Goal: Complete application form

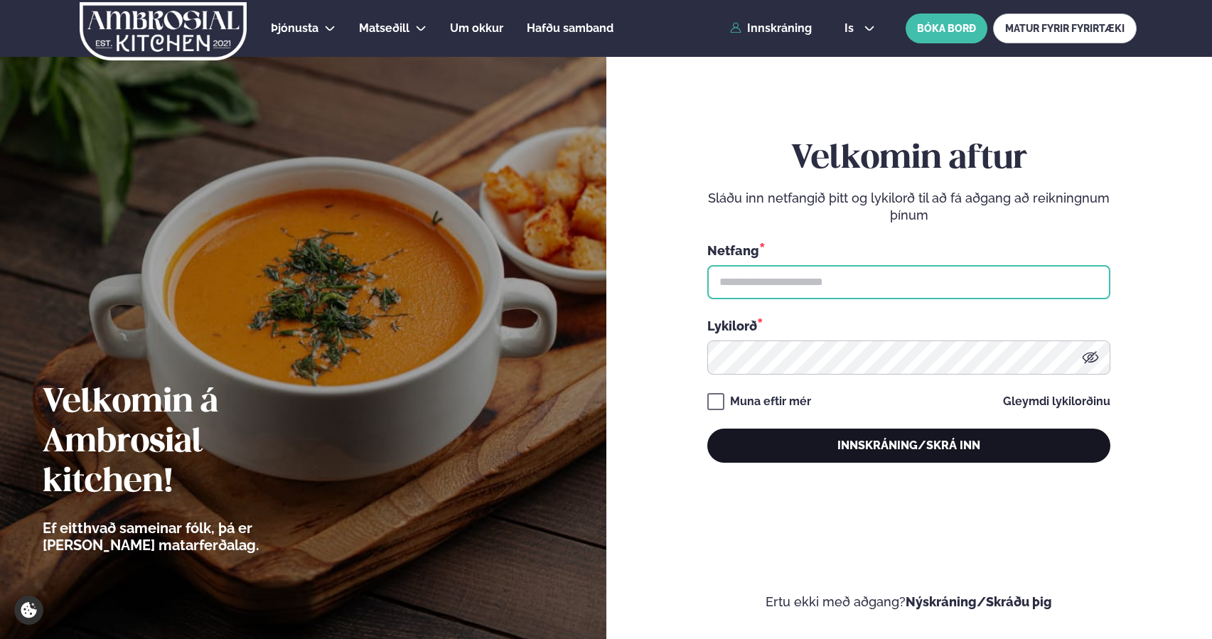
type input "**********"
click at [797, 446] on button "Innskráning/Skrá inn" at bounding box center [908, 446] width 403 height 34
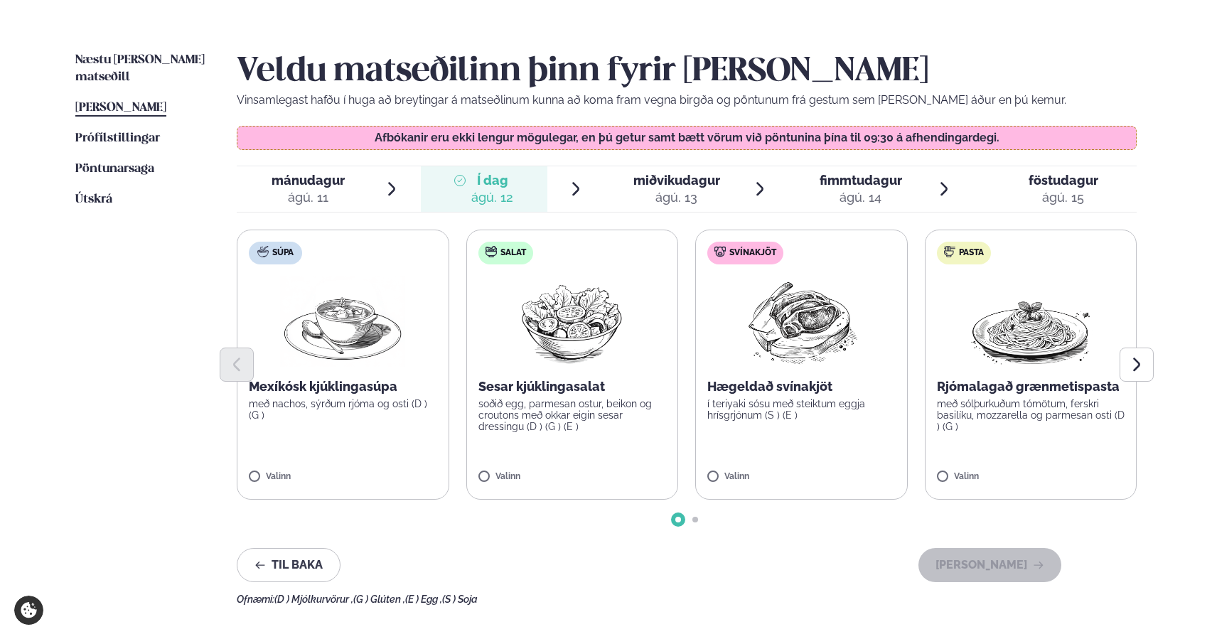
scroll to position [324, 0]
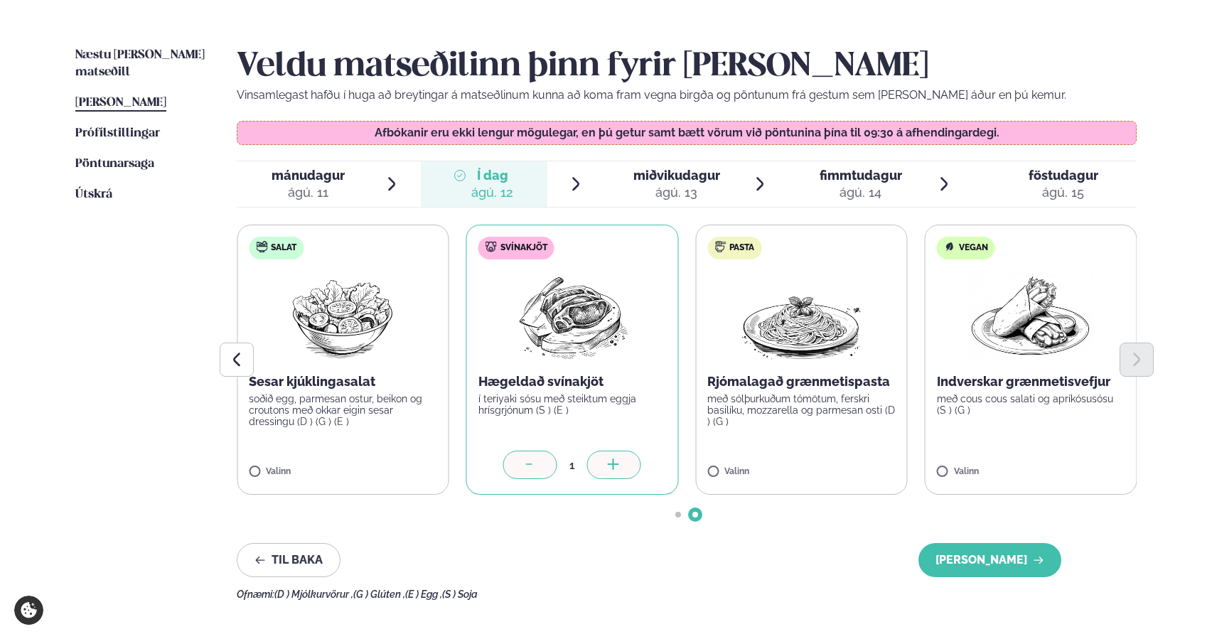
click at [290, 442] on label "Salat Sesar kjúklingasalat soðið egg, parmesan ostur, beikon og croutons með ok…" at bounding box center [343, 360] width 213 height 270
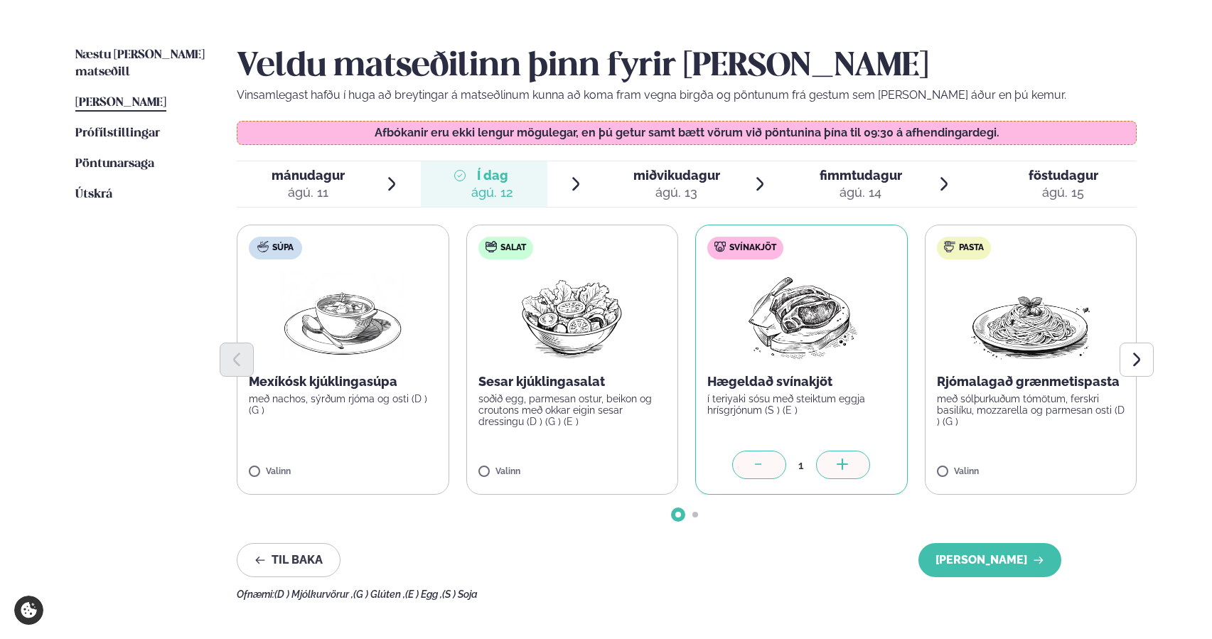
click at [562, 438] on label "Salat Sesar kjúklingasalat soðið egg, parmesan ostur, beikon og croutons með ok…" at bounding box center [572, 360] width 213 height 270
click at [618, 464] on icon at bounding box center [614, 465] width 14 height 14
click at [525, 465] on icon at bounding box center [529, 465] width 14 height 14
click at [529, 460] on icon at bounding box center [530, 465] width 14 height 14
click at [971, 552] on button "[PERSON_NAME]" at bounding box center [989, 560] width 143 height 34
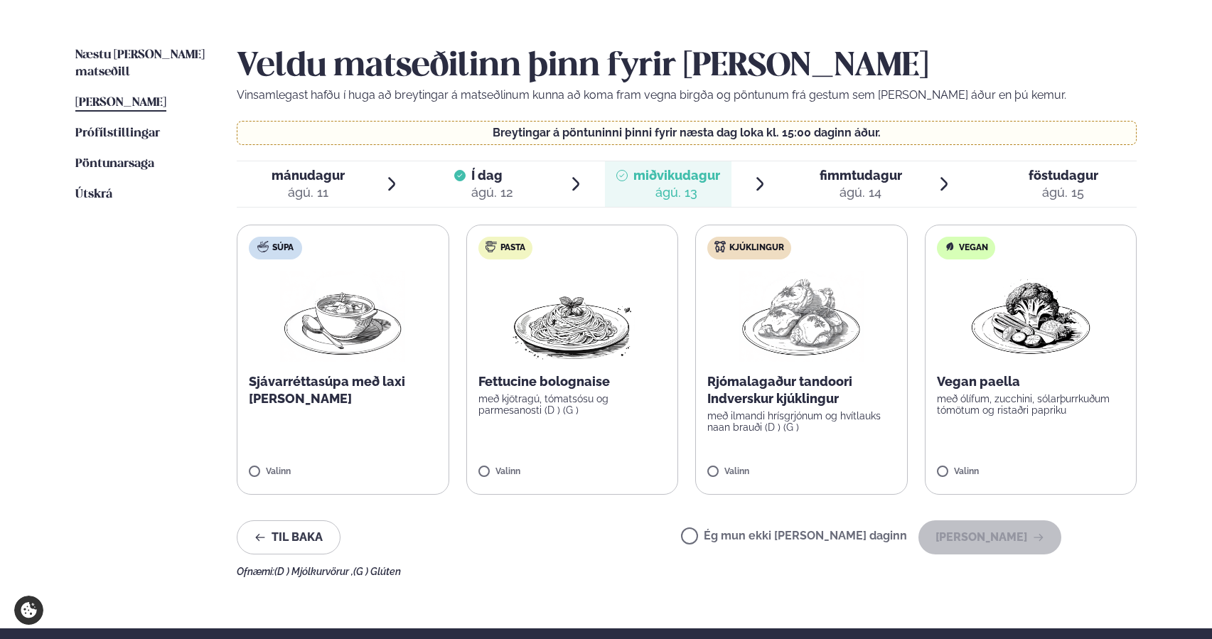
click at [798, 471] on div "Valinn" at bounding box center [801, 473] width 188 height 12
click at [988, 537] on button "[PERSON_NAME]" at bounding box center [989, 537] width 143 height 34
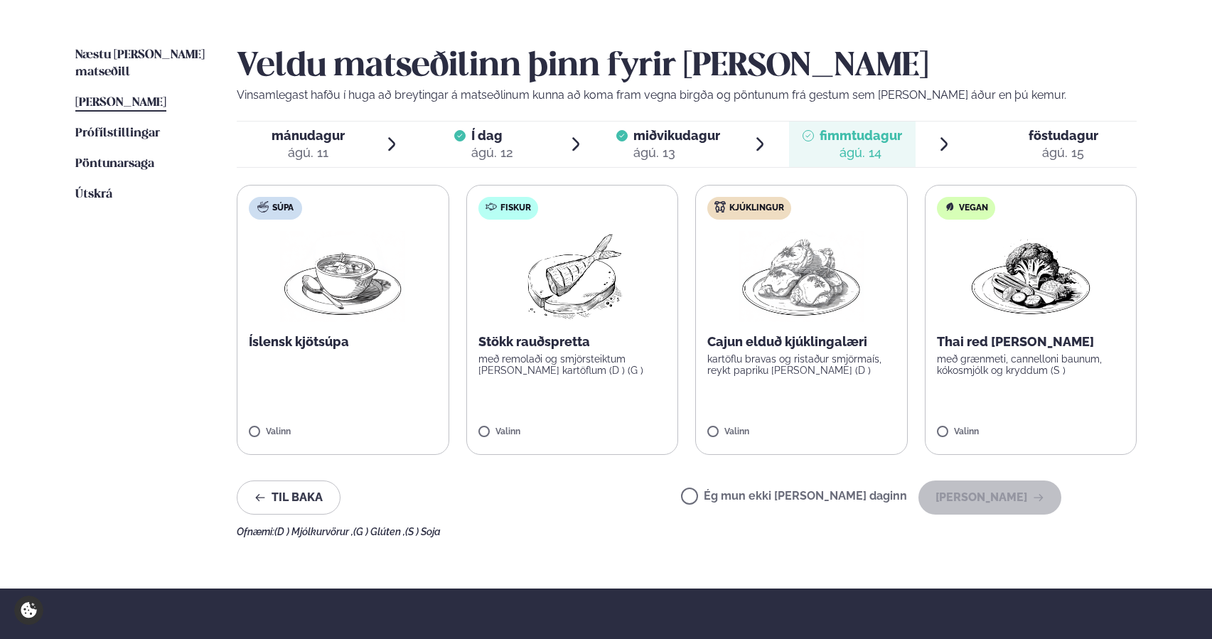
click at [583, 396] on label "Fiskur Stökk rauðspretta með remolaði og smjörsteiktum [PERSON_NAME] kartöflum …" at bounding box center [572, 320] width 213 height 270
click at [591, 425] on label "Fiskur Stökk rauðspretta með remolaði og smjörsteiktum [PERSON_NAME] kartöflum …" at bounding box center [572, 320] width 213 height 270
click at [975, 498] on button "[PERSON_NAME]" at bounding box center [989, 498] width 143 height 34
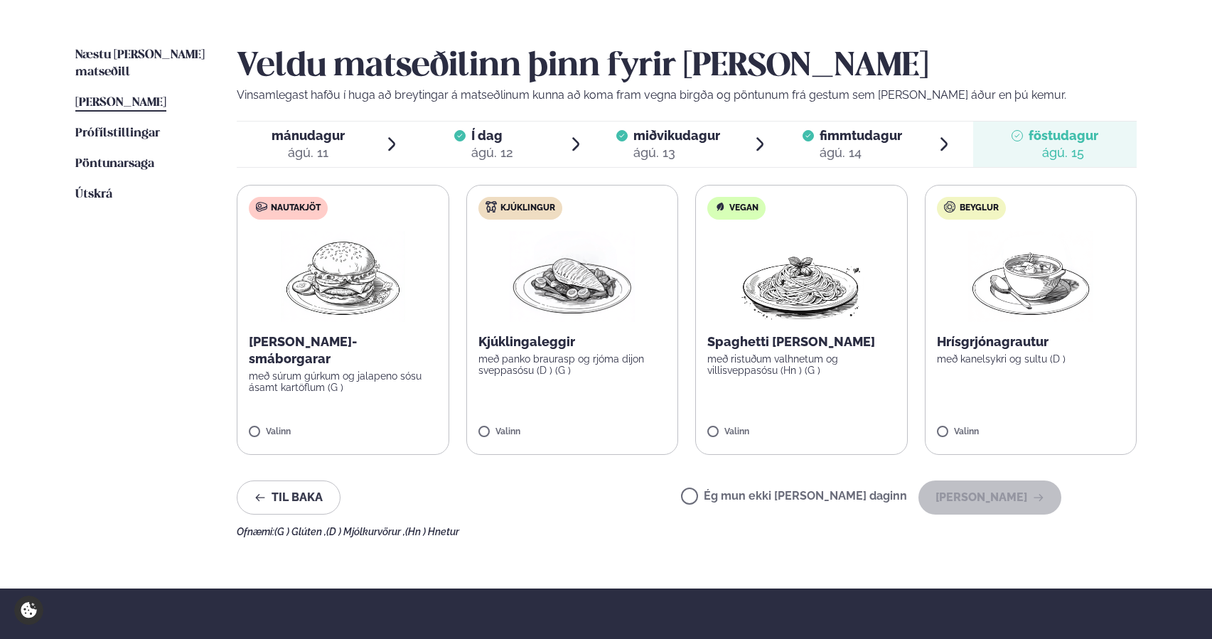
click at [601, 410] on label "Kjúklingur Kjúklingaleggir með panko braurasp og rjóma dijon sveppasósu (D ) (G…" at bounding box center [572, 320] width 213 height 270
click at [576, 417] on label "Kjúklingur Kjúklingaleggir með panko braurasp og rjóma dijon sveppasósu (D ) (G…" at bounding box center [572, 320] width 213 height 270
click at [962, 508] on button "[PERSON_NAME]" at bounding box center [989, 498] width 143 height 34
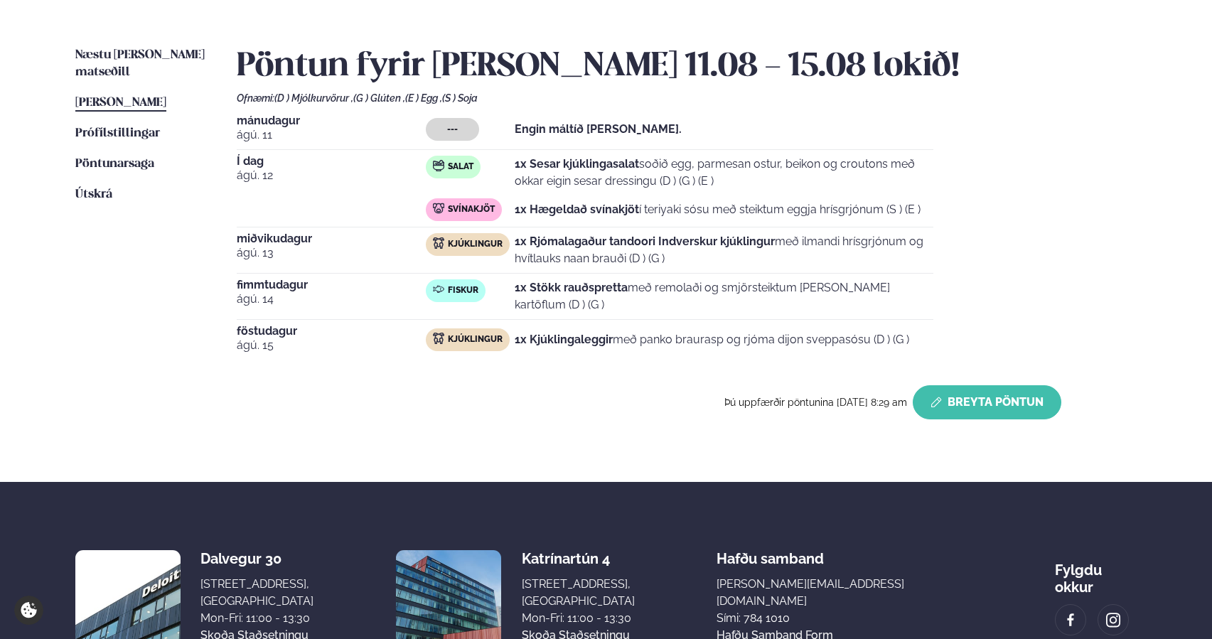
click at [996, 396] on button "Breyta Pöntun" at bounding box center [987, 402] width 149 height 34
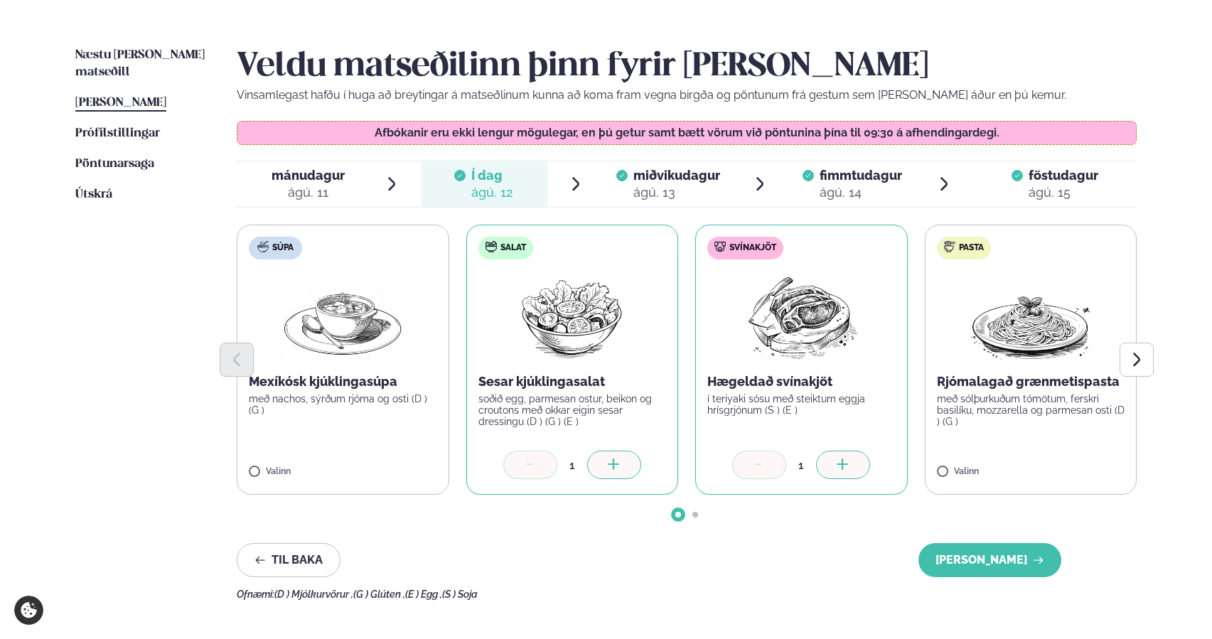
click at [766, 457] on div at bounding box center [759, 465] width 54 height 28
click at [762, 467] on icon at bounding box center [759, 465] width 14 height 14
click at [681, 515] on div at bounding box center [687, 515] width 900 height 6
click at [969, 557] on button "[PERSON_NAME]" at bounding box center [989, 560] width 143 height 34
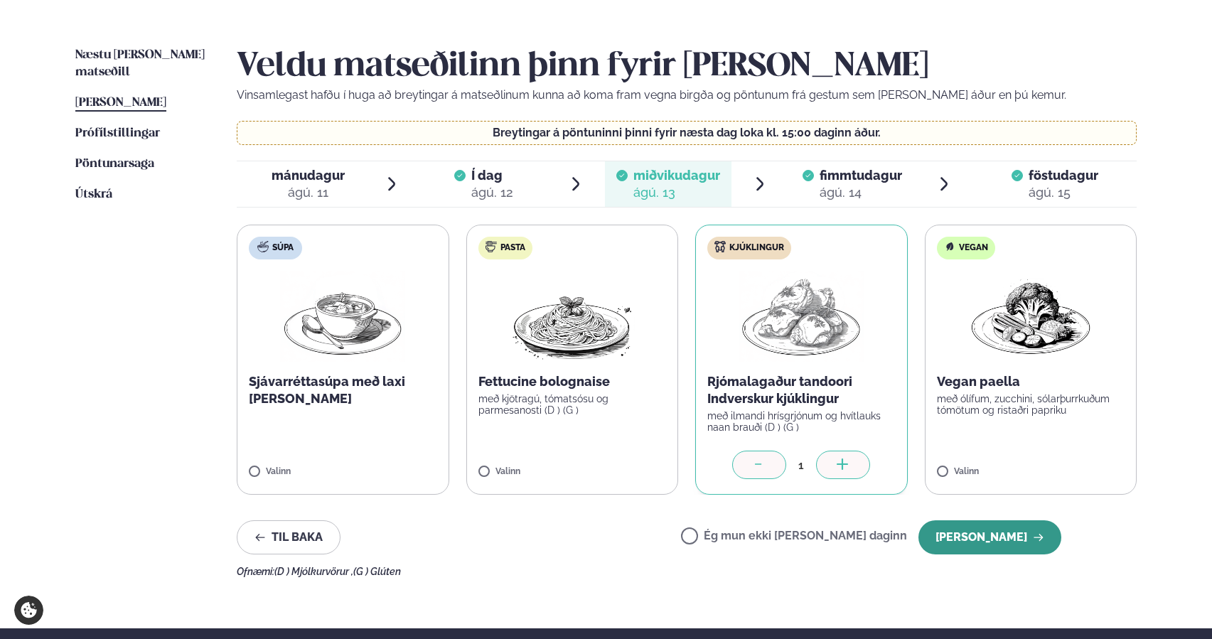
click at [970, 534] on button "[PERSON_NAME]" at bounding box center [989, 537] width 143 height 34
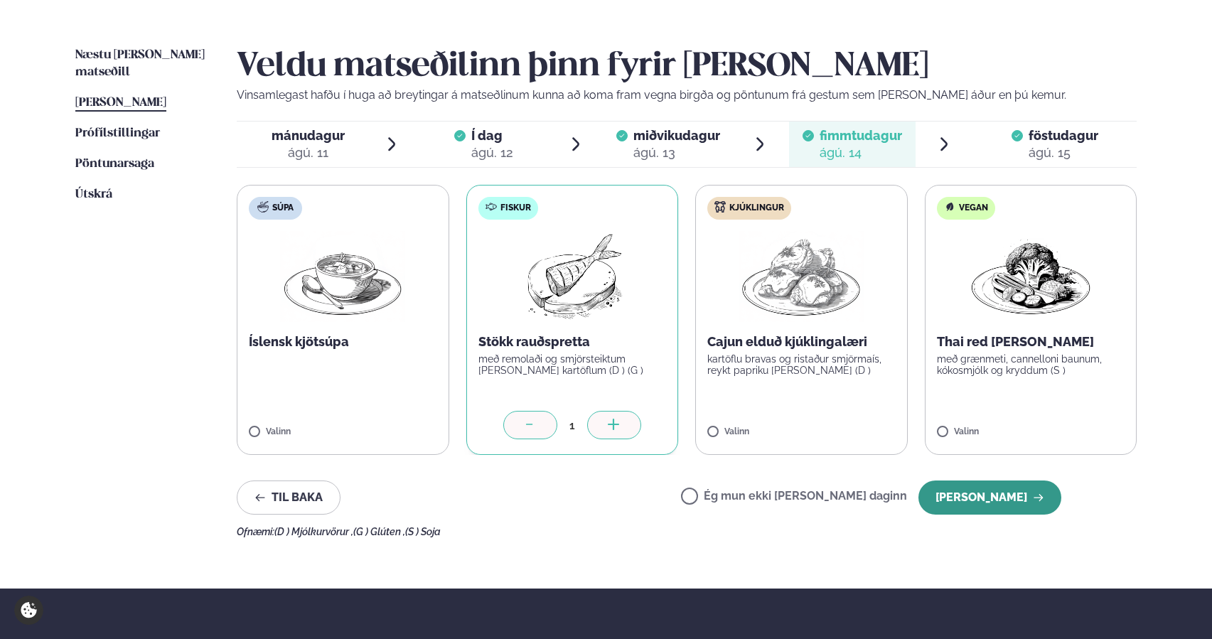
click at [977, 497] on button "[PERSON_NAME]" at bounding box center [989, 498] width 143 height 34
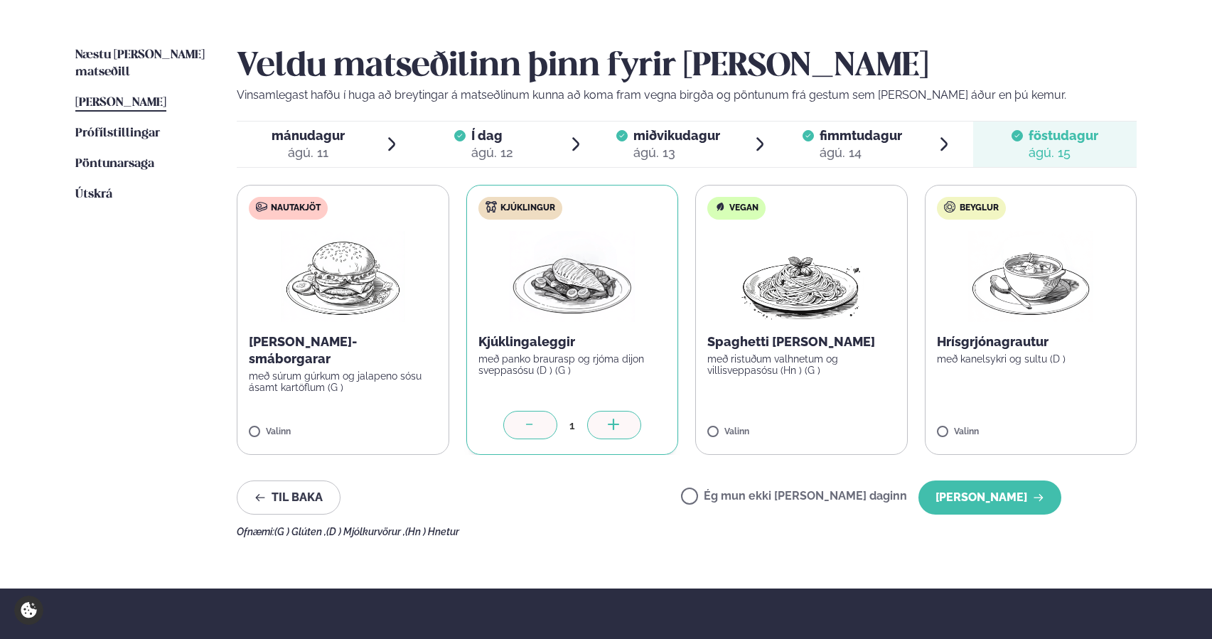
click at [977, 497] on button "[PERSON_NAME]" at bounding box center [989, 498] width 143 height 34
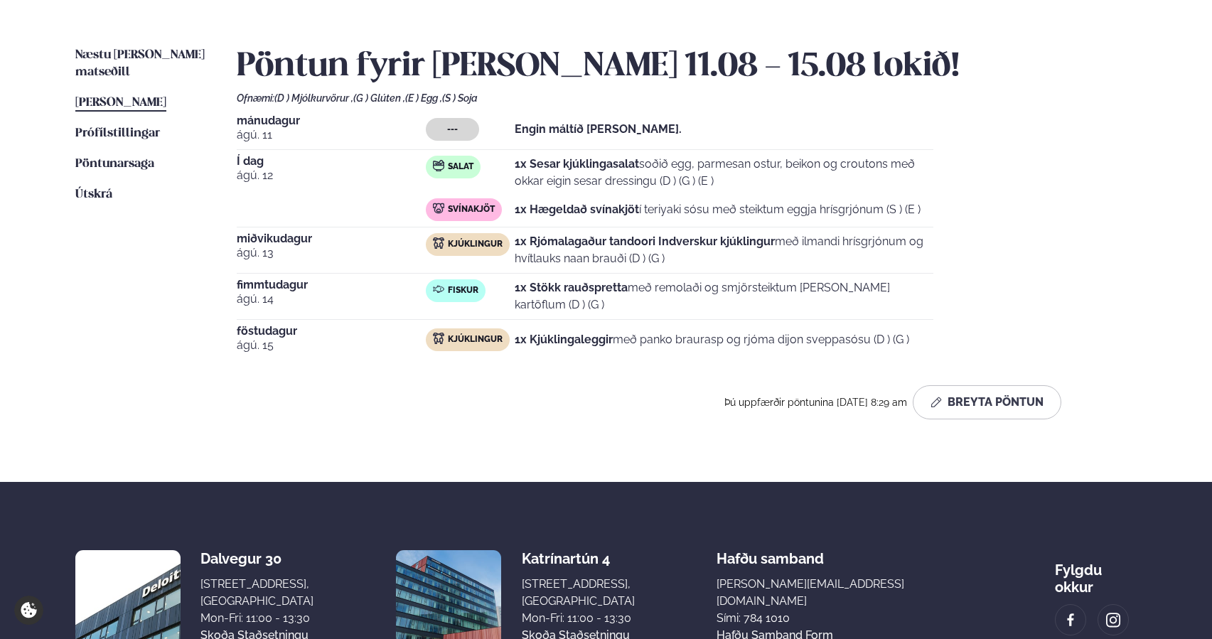
click at [540, 208] on strong "1x Hægeldað svínakjöt" at bounding box center [577, 210] width 124 height 14
click at [965, 401] on button "Breyta Pöntun" at bounding box center [987, 402] width 149 height 34
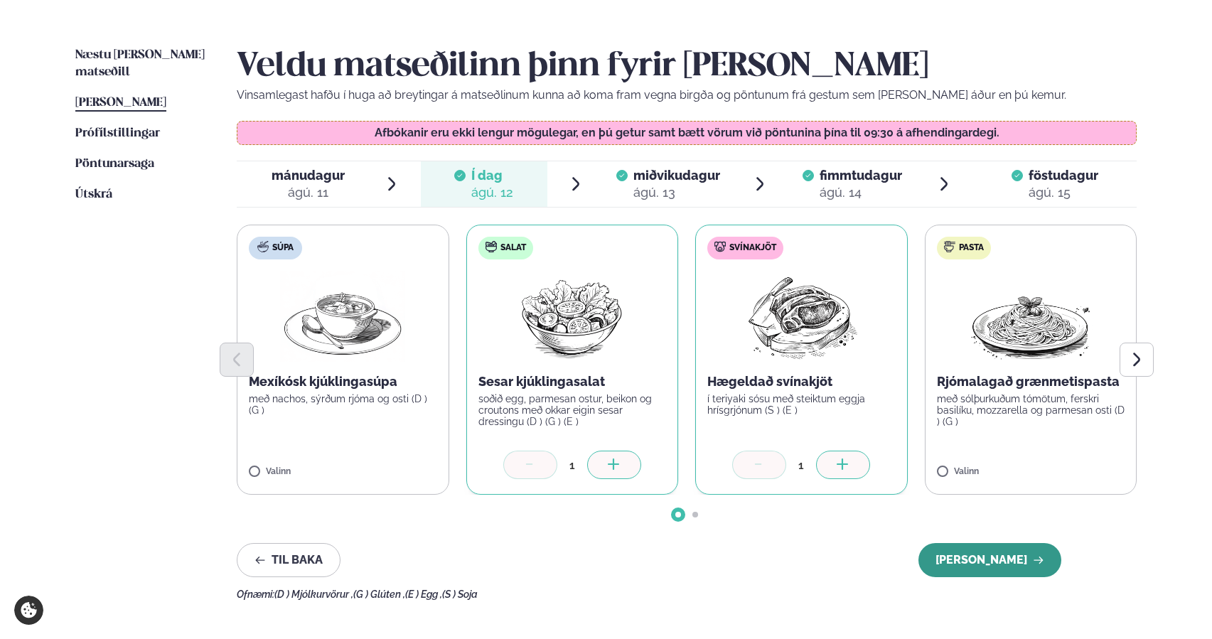
click at [990, 559] on button "[PERSON_NAME]" at bounding box center [989, 560] width 143 height 34
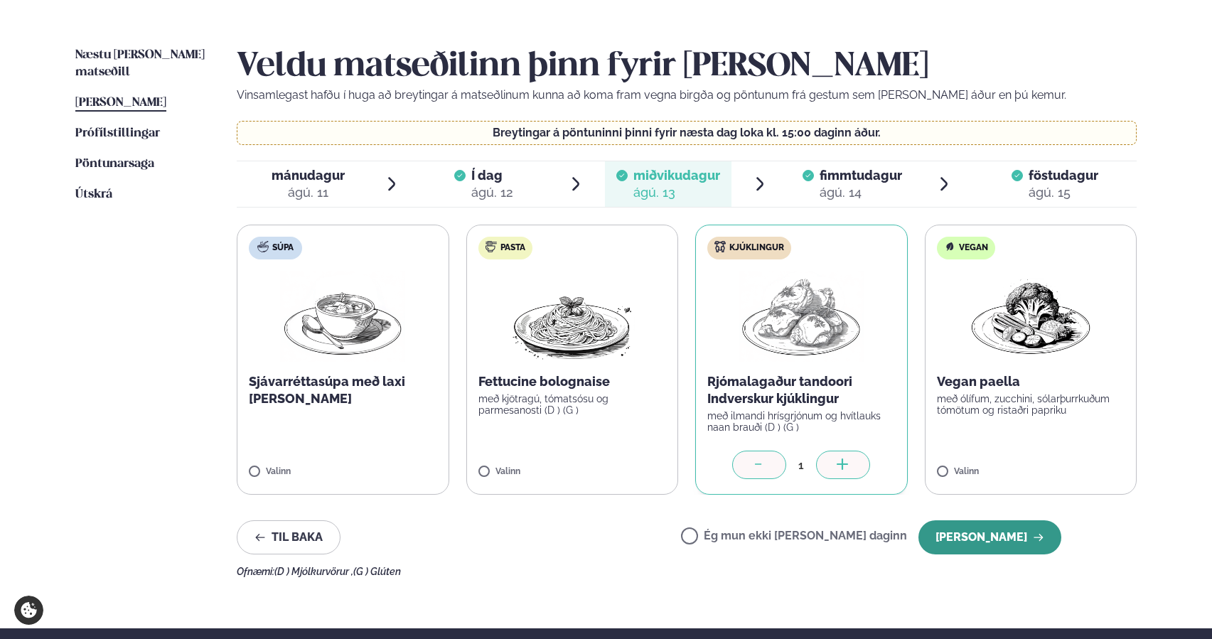
click at [986, 530] on button "[PERSON_NAME]" at bounding box center [989, 537] width 143 height 34
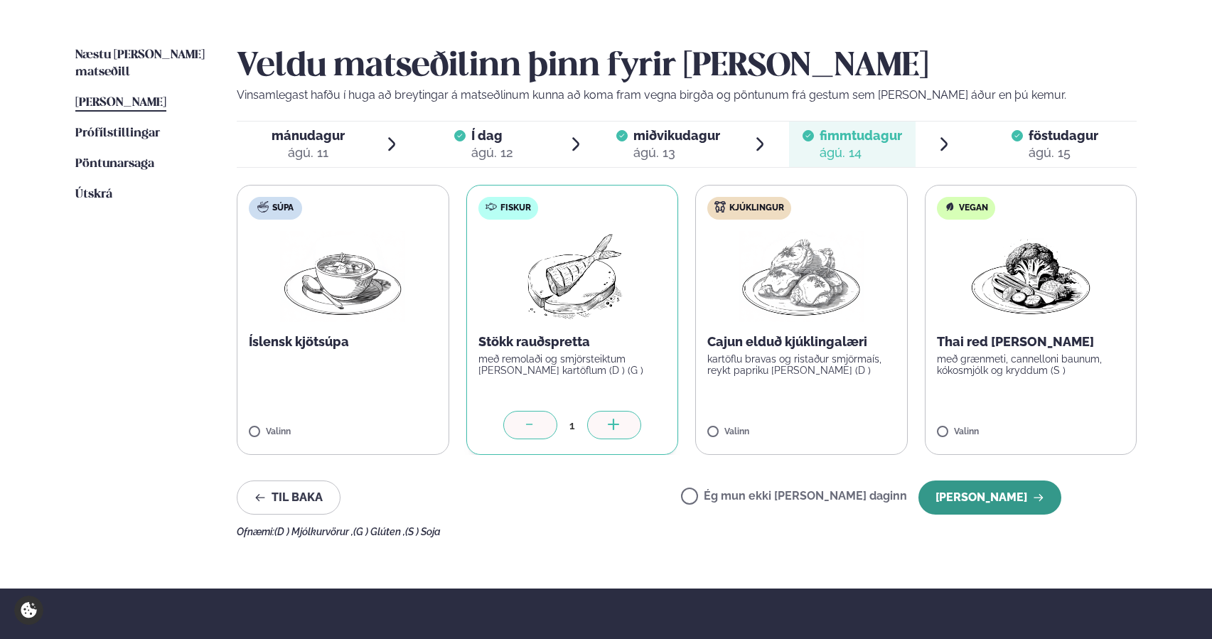
click at [985, 503] on button "[PERSON_NAME]" at bounding box center [989, 498] width 143 height 34
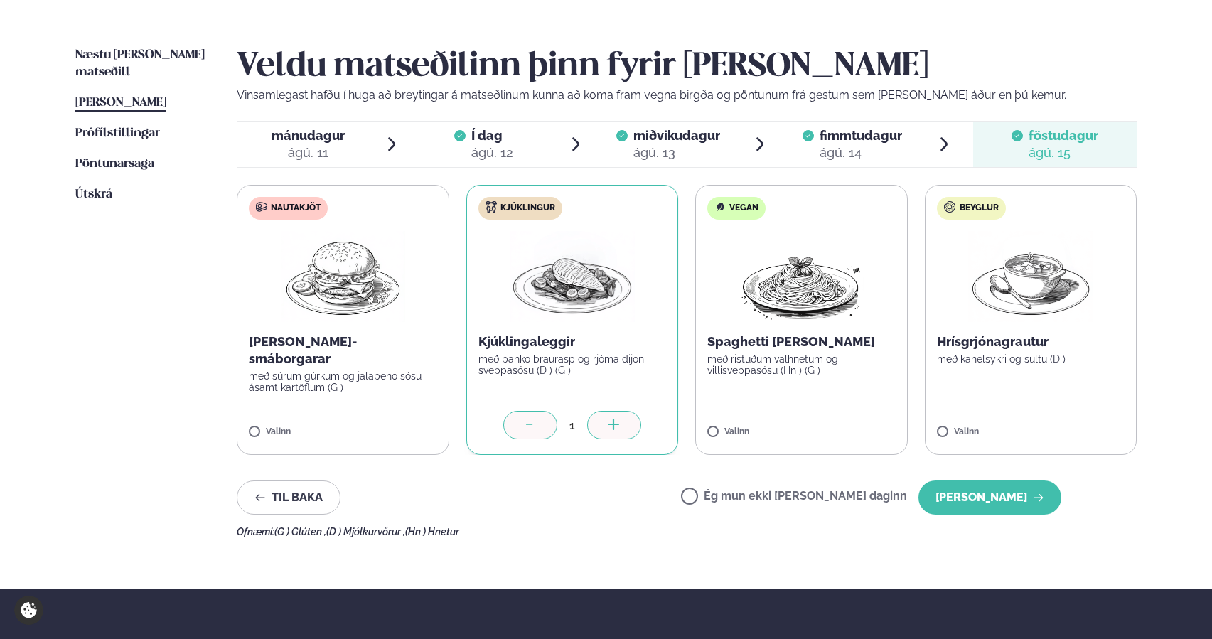
click at [985, 503] on button "[PERSON_NAME]" at bounding box center [989, 498] width 143 height 34
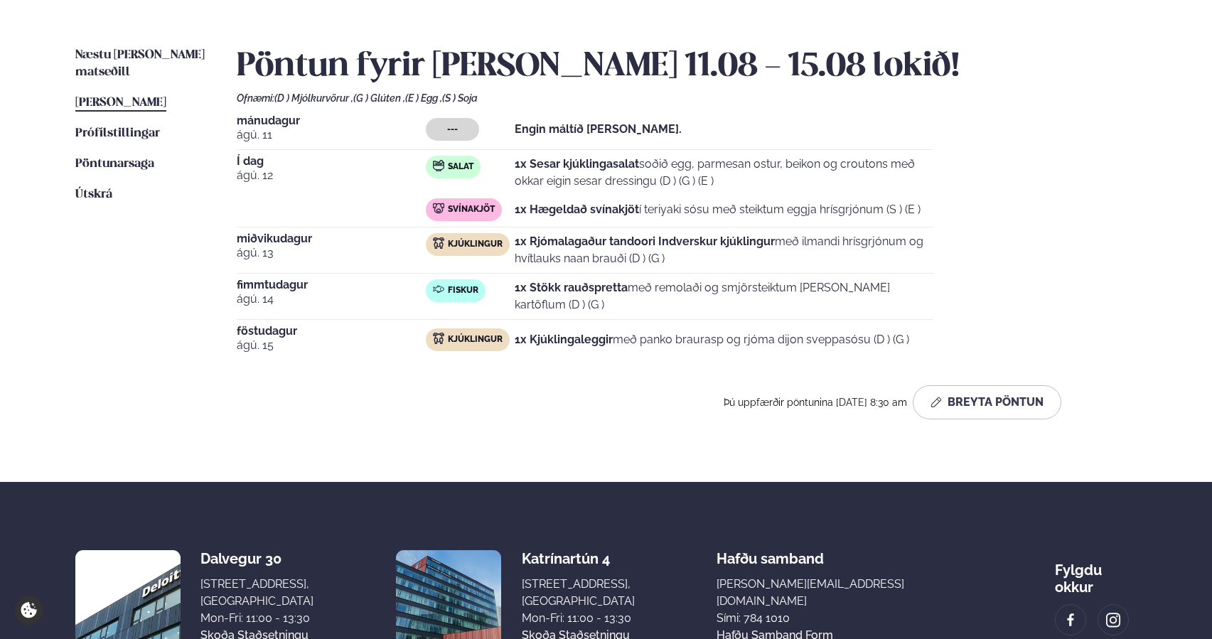
click at [133, 250] on ul "Næstu [PERSON_NAME] matseðill Næsta vika [PERSON_NAME] matseðill [PERSON_NAME] …" at bounding box center [141, 239] width 133 height 384
click at [833, 627] on link "Hafðu samband form" at bounding box center [775, 635] width 117 height 17
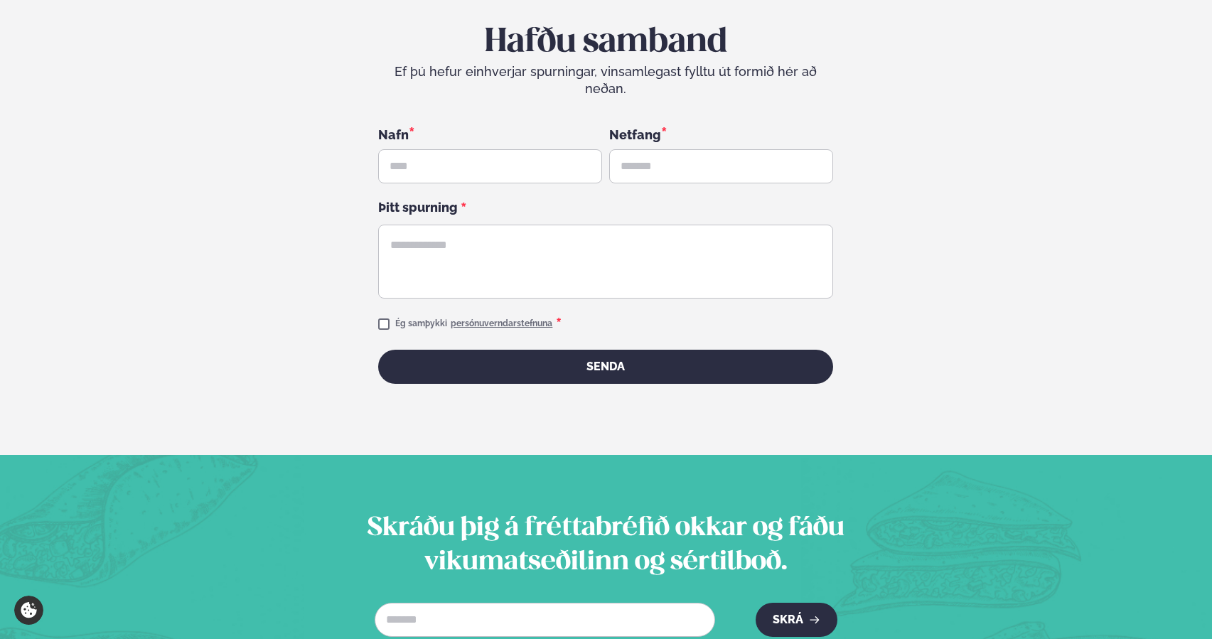
scroll to position [653, 0]
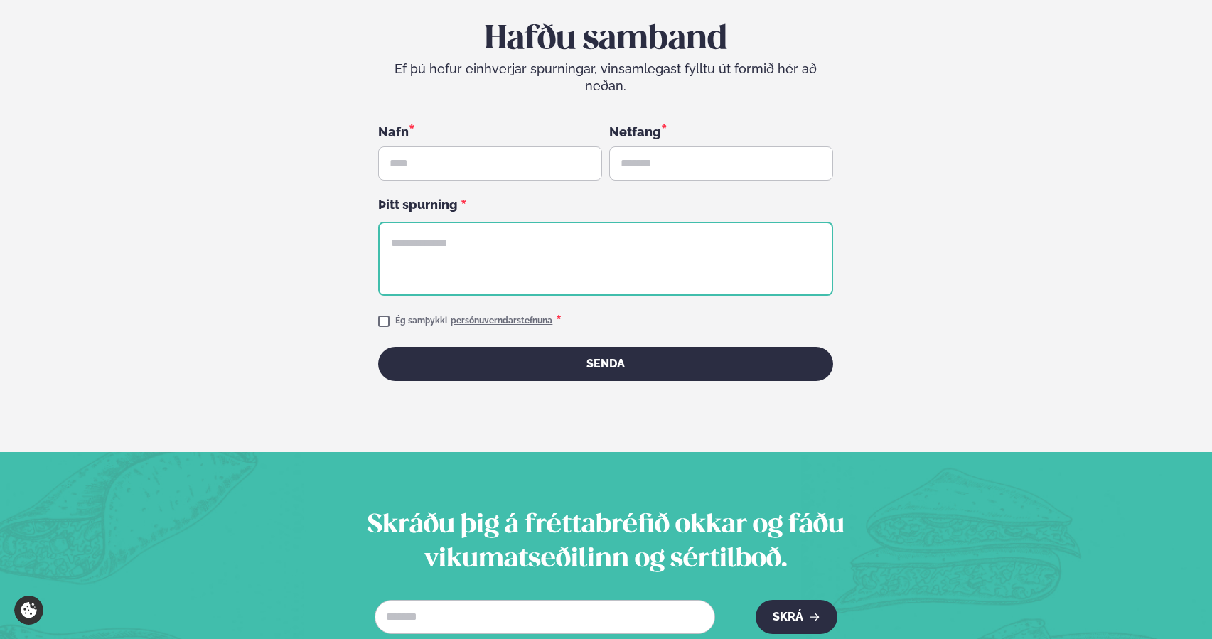
click at [601, 234] on textarea at bounding box center [605, 259] width 455 height 74
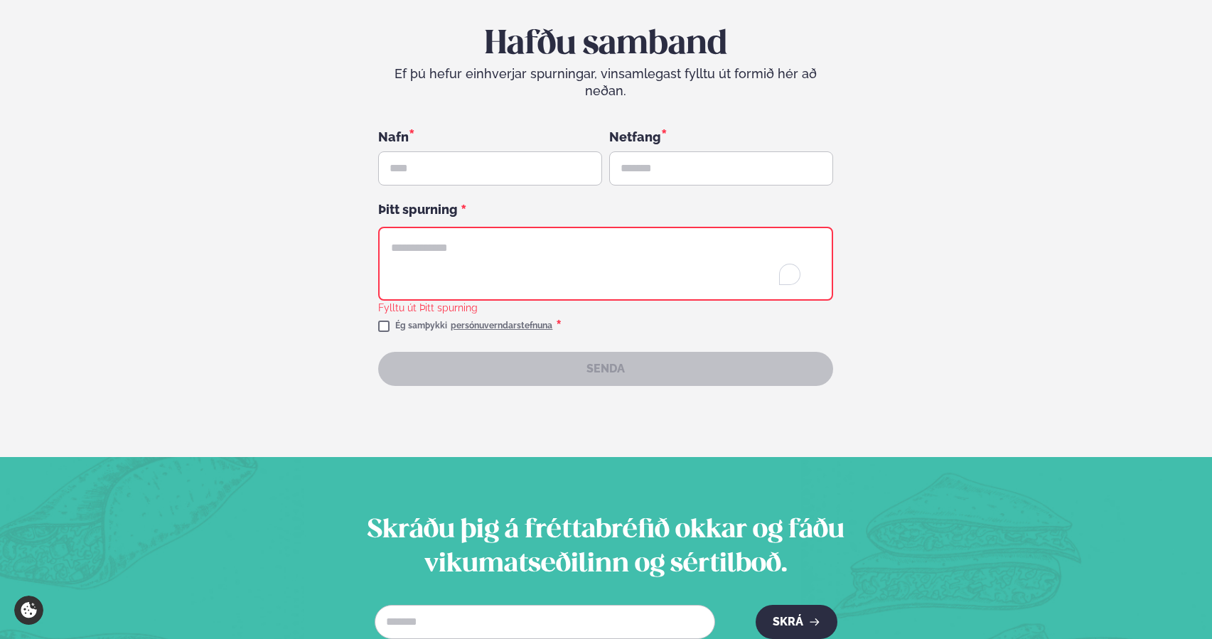
scroll to position [637, 0]
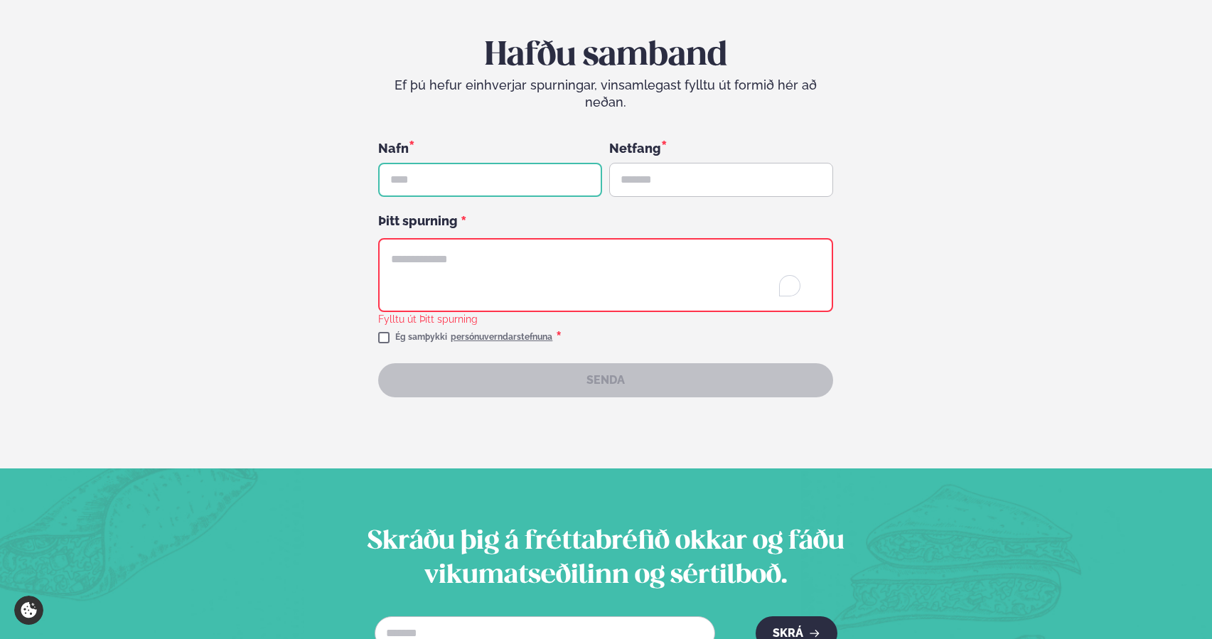
click at [466, 164] on input "text" at bounding box center [490, 180] width 224 height 34
type input "**********"
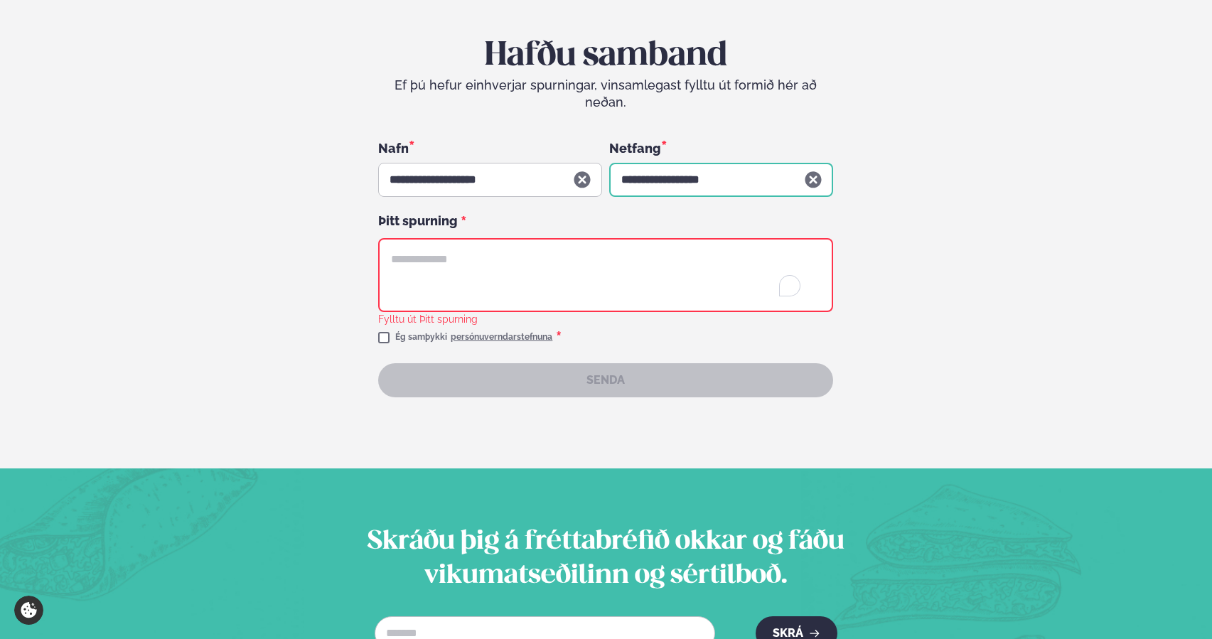
drag, startPoint x: 706, startPoint y: 163, endPoint x: 602, endPoint y: 163, distance: 103.8
click at [602, 163] on div "**********" at bounding box center [605, 268] width 455 height 259
type input "**********"
click at [508, 238] on textarea "To enrich screen reader interactions, please activate Accessibility in Grammarl…" at bounding box center [605, 275] width 455 height 74
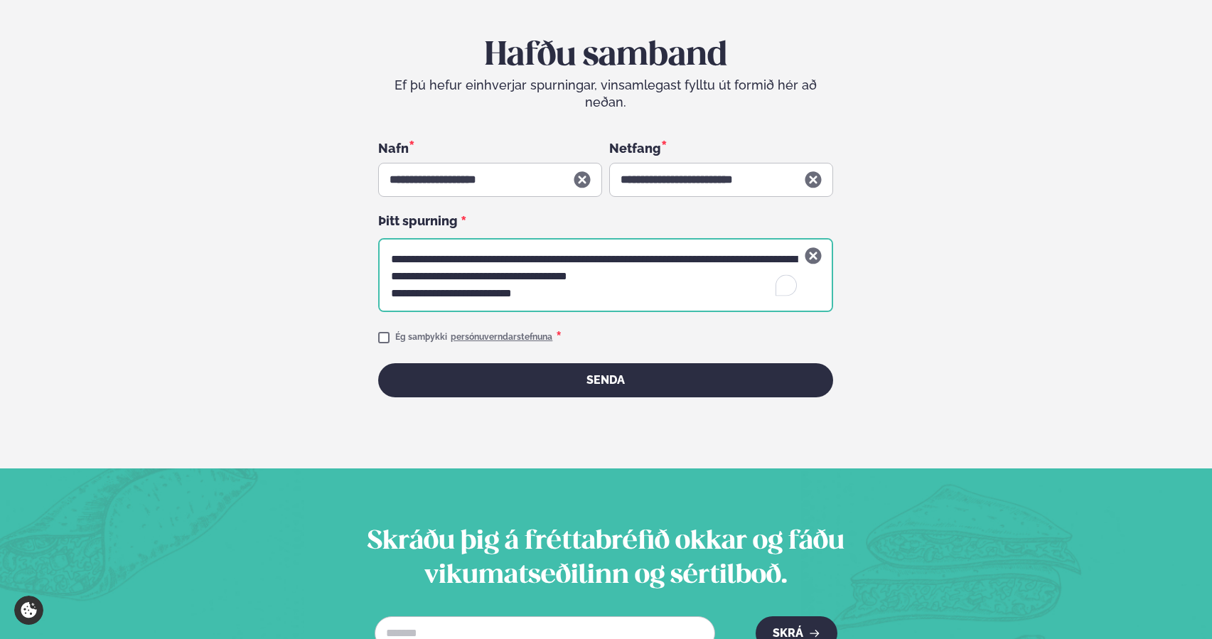
type textarea "**********"
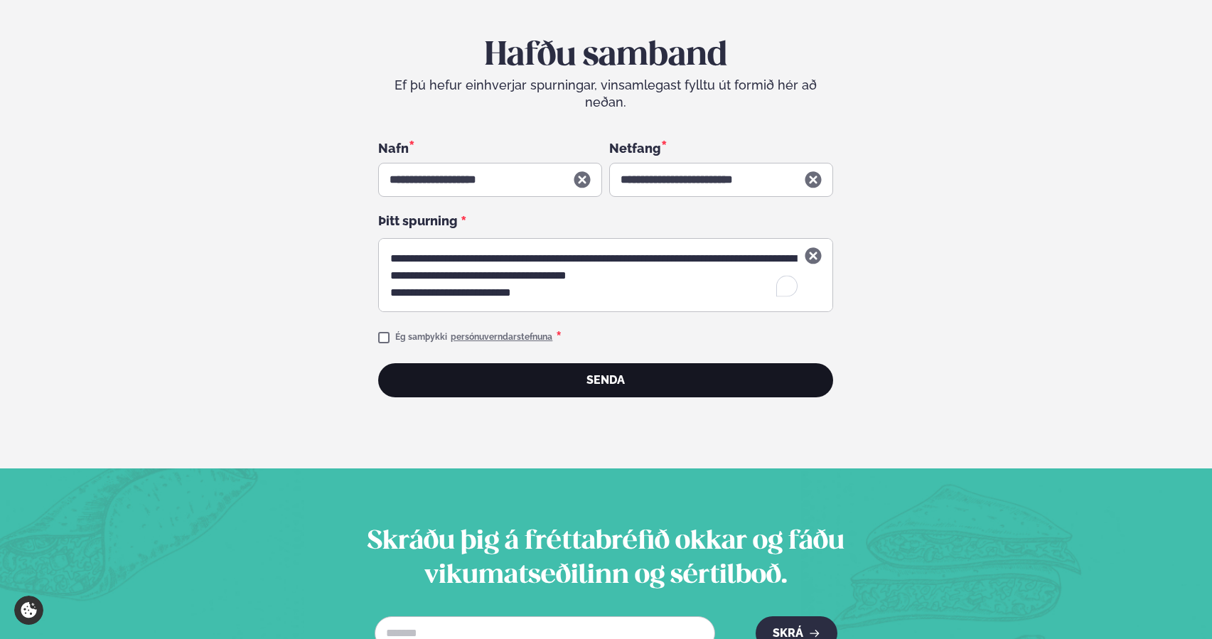
click at [489, 377] on button "Senda" at bounding box center [605, 380] width 455 height 34
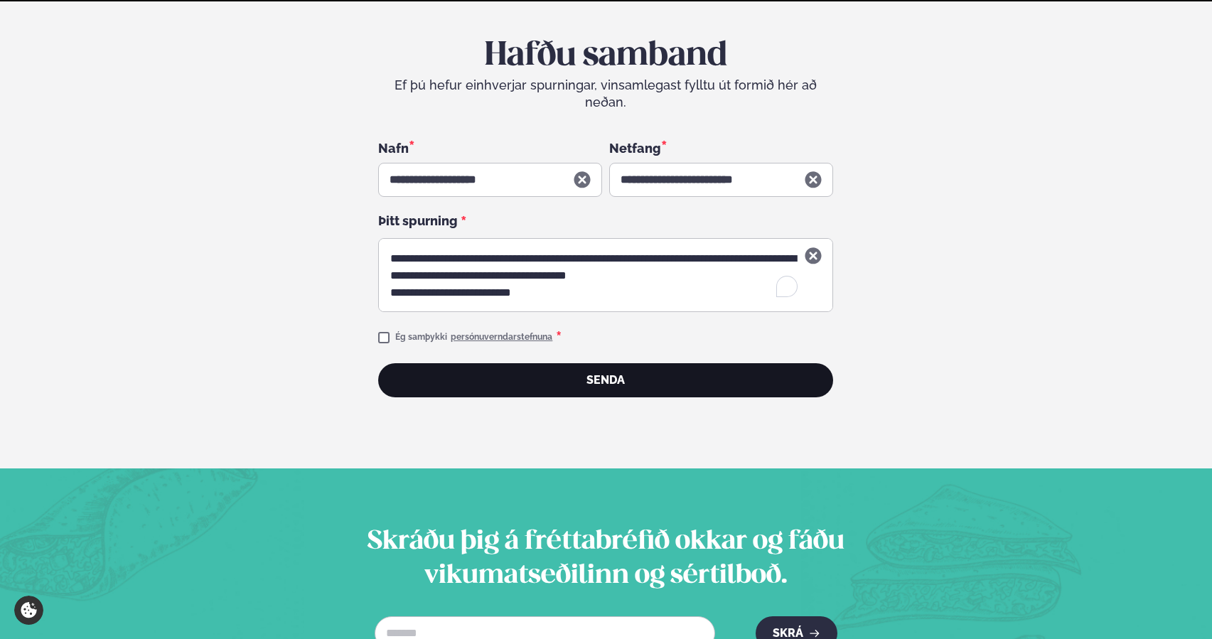
click at [613, 365] on button "Senda" at bounding box center [605, 380] width 455 height 34
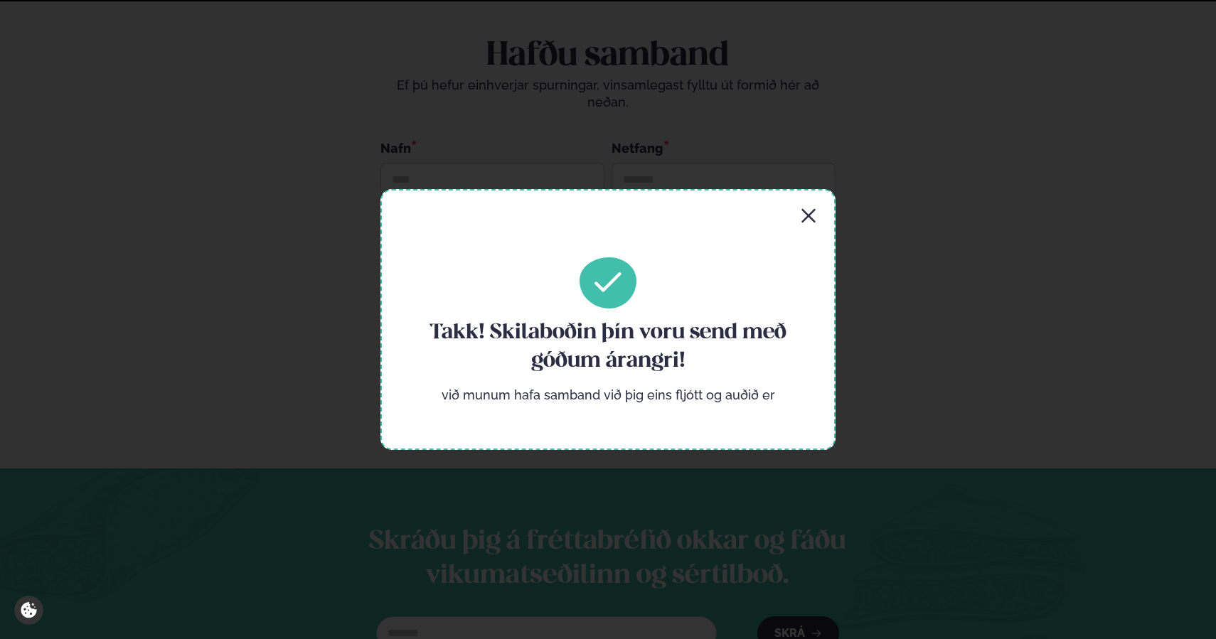
click at [813, 213] on icon "button" at bounding box center [808, 216] width 17 height 17
